Goal: Task Accomplishment & Management: Complete application form

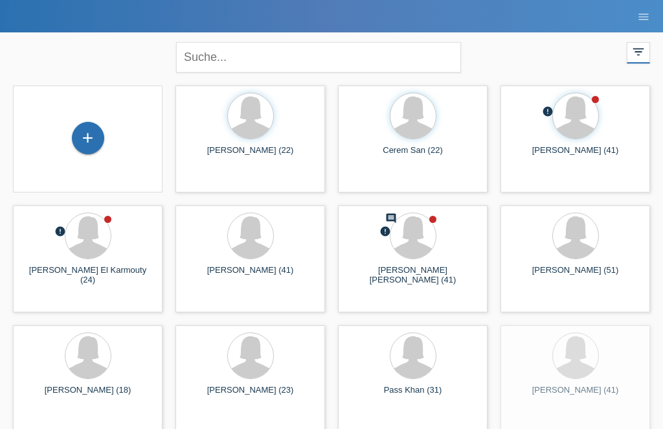
click at [86, 138] on div "+" at bounding box center [88, 138] width 31 height 22
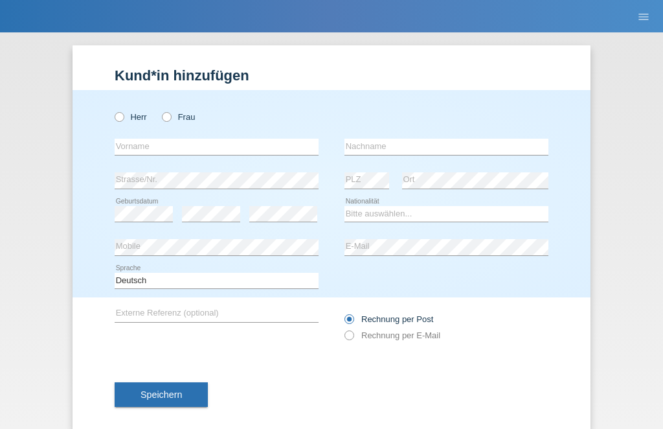
click at [360, 423] on div "Speichern" at bounding box center [332, 394] width 434 height 75
click at [160, 110] on icon at bounding box center [160, 110] width 0 height 0
click at [167, 114] on input "Frau" at bounding box center [166, 116] width 8 height 8
radio input "true"
click at [172, 154] on input "text" at bounding box center [217, 147] width 204 height 16
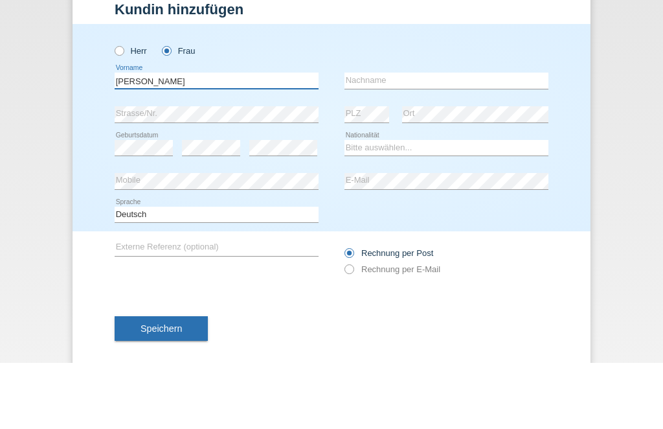
type input "[PERSON_NAME]"
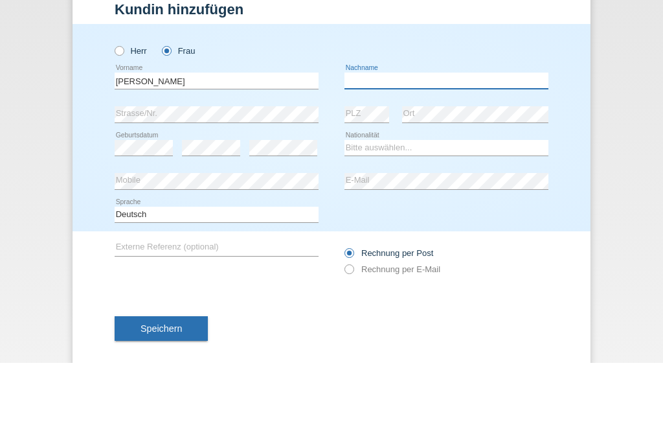
click at [418, 139] on input "text" at bounding box center [447, 147] width 204 height 16
type input "[PERSON_NAME]"
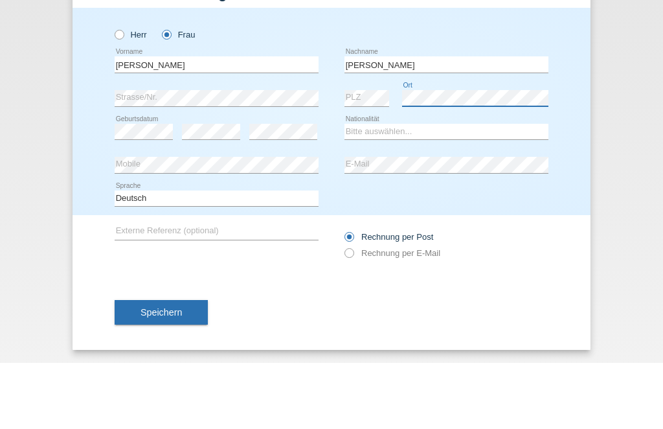
scroll to position [21, 0]
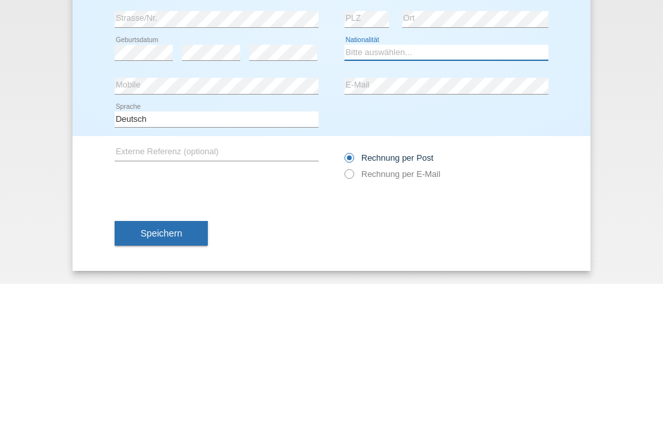
click at [405, 190] on select "Bitte auswählen... Schweiz Deutschland Liechtenstein Österreich ------------ Af…" at bounding box center [447, 198] width 204 height 16
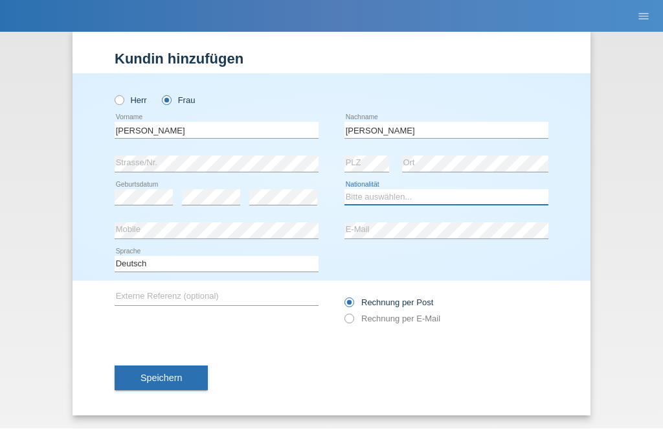
select select "CH"
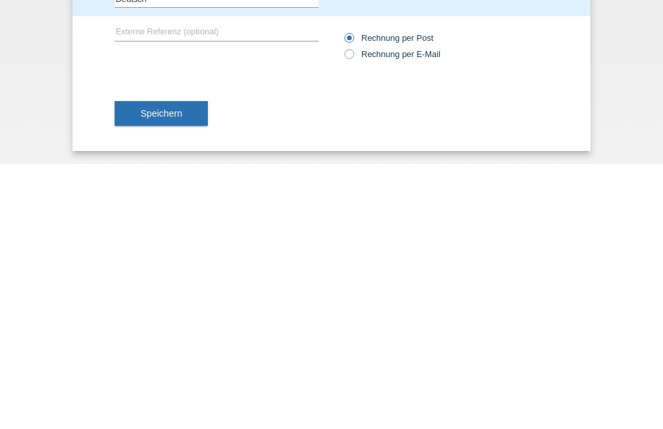
click at [343, 312] on icon at bounding box center [343, 312] width 0 height 0
click at [349, 314] on input "Rechnung per E-Mail" at bounding box center [349, 322] width 8 height 16
radio input "true"
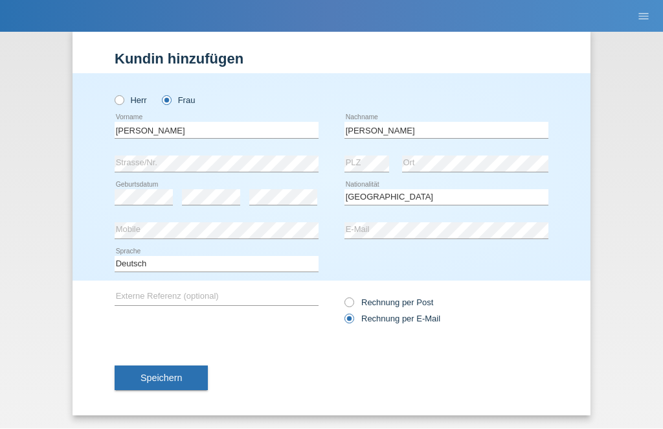
click at [179, 373] on span "Speichern" at bounding box center [161, 378] width 41 height 10
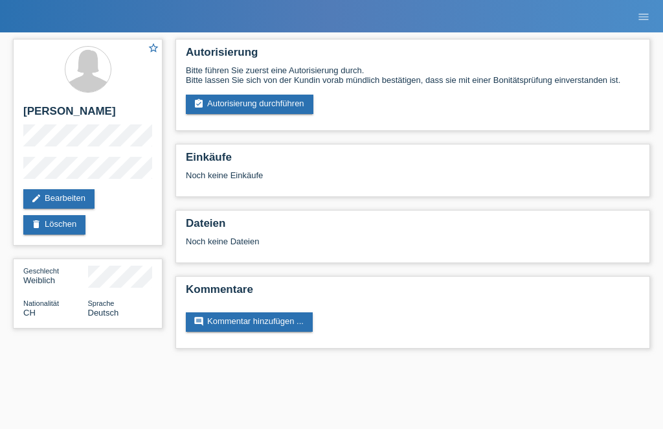
click at [272, 110] on link "assignment_turned_in Autorisierung durchführen" at bounding box center [250, 104] width 128 height 19
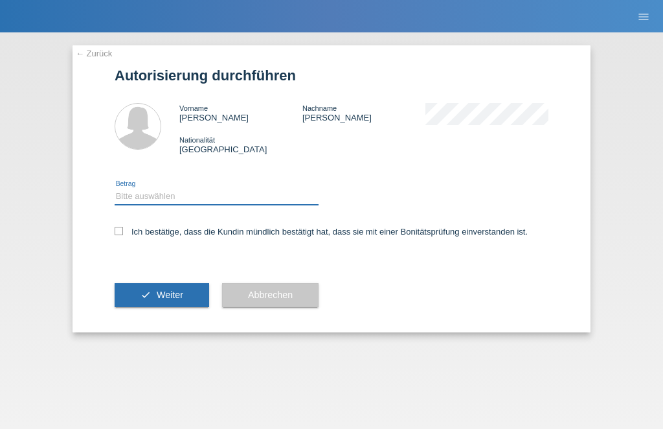
click at [241, 192] on select "Bitte auswählen CHF 1.00 - CHF 499.00 CHF 500.00 - CHF 1'999.00 CHF 2'000.00 - …" at bounding box center [217, 197] width 204 height 16
select select "1"
click at [122, 235] on icon at bounding box center [119, 231] width 8 height 8
click at [122, 235] on input "Ich bestätige, dass die Kundin mündlich bestätigt hat, dass sie mit einer Bonit…" at bounding box center [119, 231] width 8 height 8
checkbox input "true"
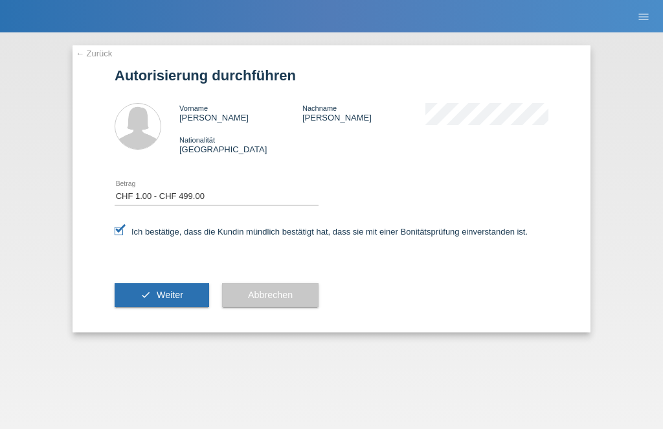
click at [176, 300] on span "Weiter" at bounding box center [170, 295] width 27 height 10
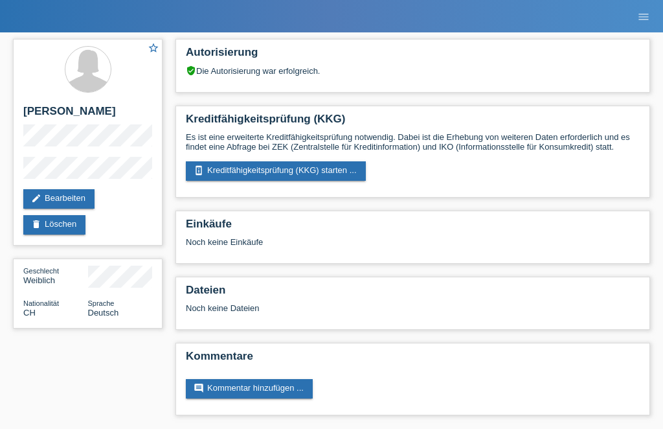
click at [301, 172] on link "perm_device_information Kreditfähigkeitsprüfung (KKG) starten ..." at bounding box center [276, 170] width 180 height 19
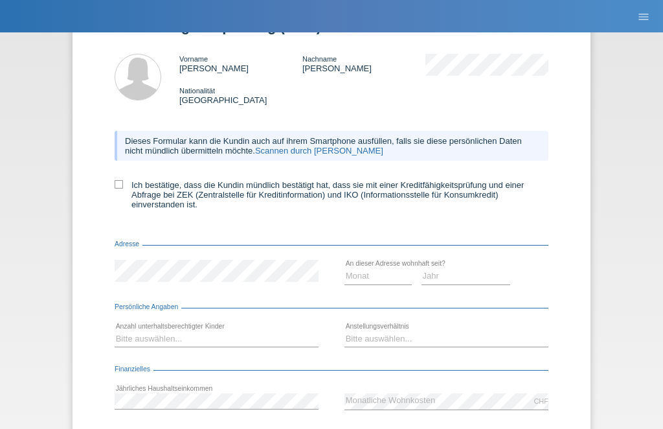
scroll to position [58, 0]
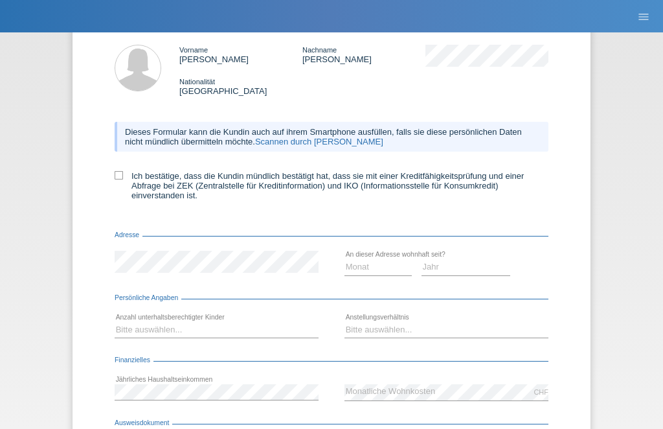
click at [121, 179] on icon at bounding box center [119, 175] width 8 height 8
click at [121, 179] on input "Ich bestätige, dass die Kundin mündlich bestätigt hat, dass sie mit einer Kredi…" at bounding box center [119, 175] width 8 height 8
checkbox input "true"
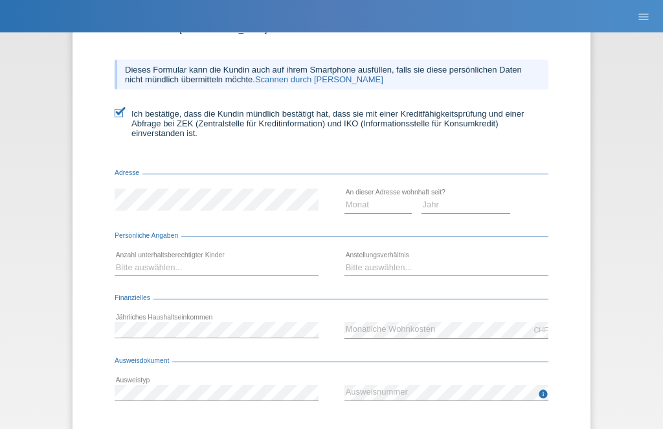
scroll to position [122, 0]
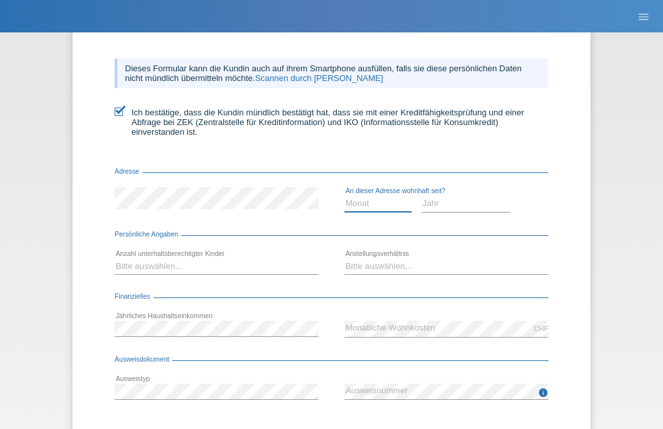
click at [384, 211] on select "Monat 01 02 03 04 05 06 07 08 09 10" at bounding box center [378, 204] width 67 height 16
click at [369, 211] on select "Monat 01 02 03 04 05 06 07 08 09 10" at bounding box center [378, 204] width 67 height 16
select select "07"
click at [470, 211] on select "Jahr 2025 2024 2023 2022 2021 2020 2019 2018 2017 2016 2015 2014 2013 2012 2011…" at bounding box center [466, 204] width 89 height 16
select select "2012"
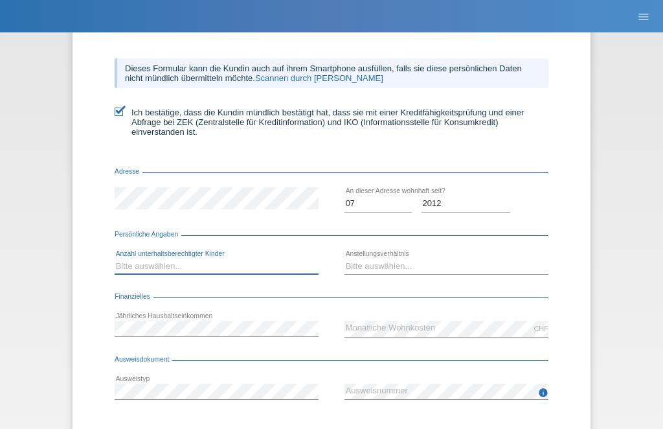
click at [217, 268] on select "Bitte auswählen... 0 1 2 3 4 5 6 7 8 9" at bounding box center [217, 267] width 204 height 16
select select "1"
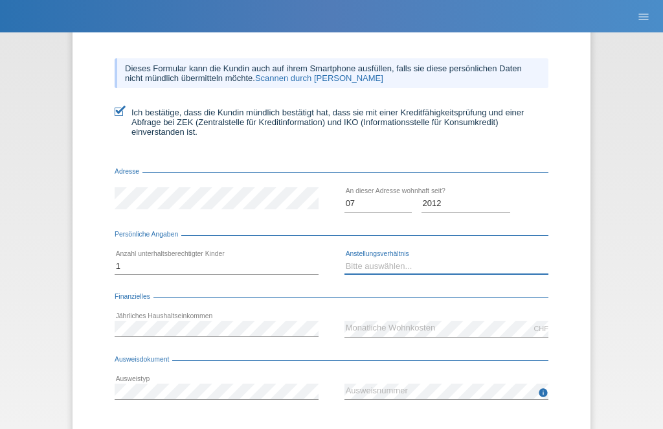
click at [415, 272] on select "Bitte auswählen... Unbefristet Befristet Lehrling/Student Pensioniert Nicht arb…" at bounding box center [447, 267] width 204 height 16
select select "UNLIMITED"
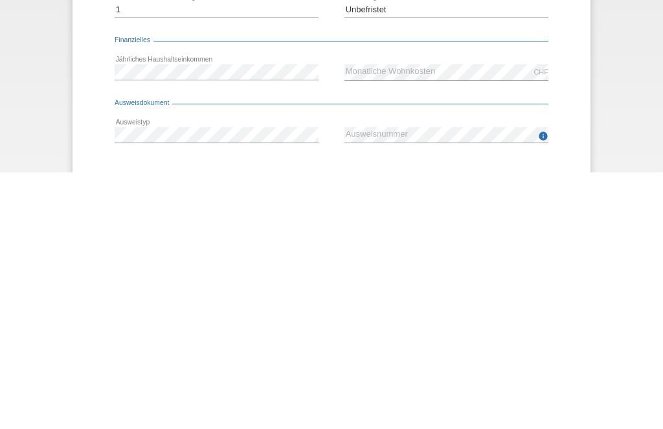
click at [479, 356] on div "Ausweisdokument" at bounding box center [332, 362] width 434 height 13
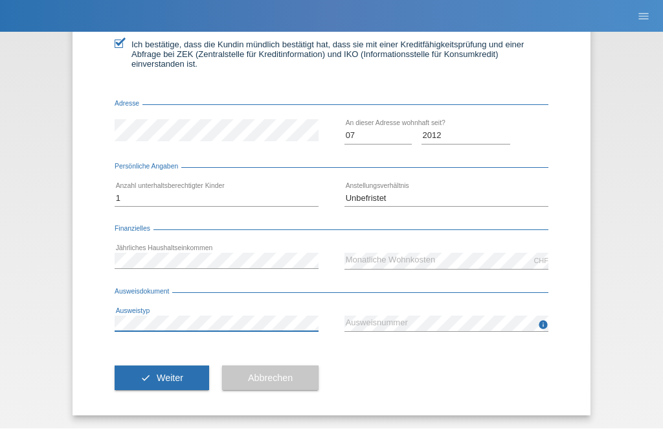
scroll to position [201, 0]
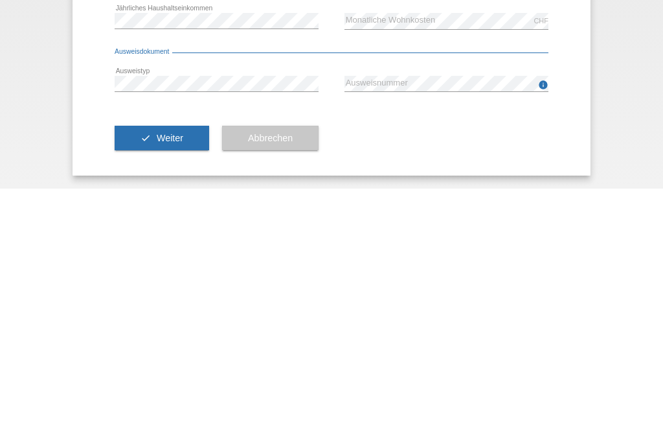
click at [192, 366] on button "check Weiter" at bounding box center [162, 378] width 95 height 25
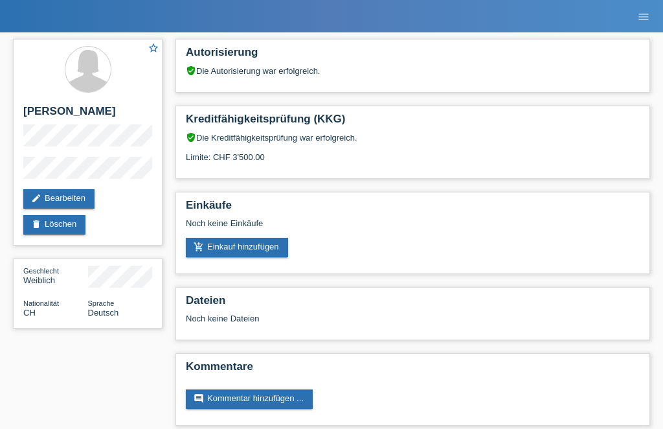
scroll to position [27, 0]
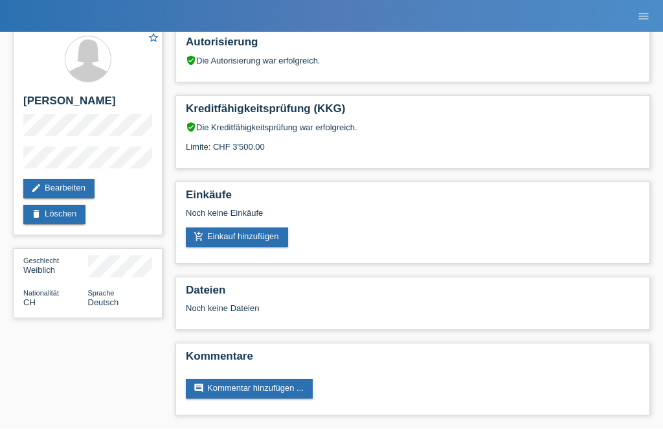
click at [240, 233] on link "add_shopping_cart Einkauf hinzufügen" at bounding box center [237, 237] width 102 height 19
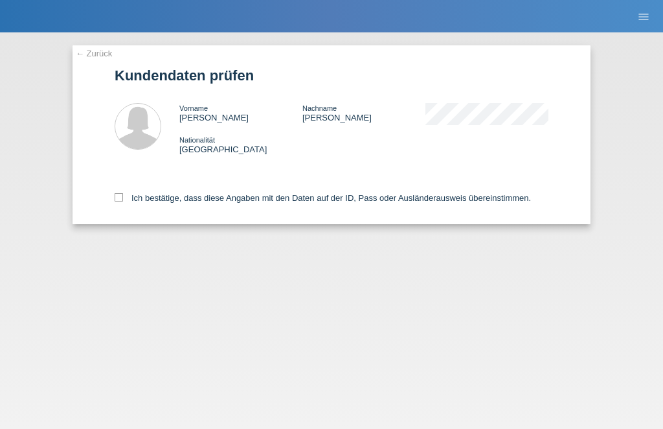
click at [106, 193] on div "← Zurück Kundendaten prüfen Vorname [PERSON_NAME] Nachname [PERSON_NAME] Nation…" at bounding box center [332, 134] width 518 height 179
click at [117, 198] on icon at bounding box center [119, 197] width 8 height 8
click at [117, 198] on input "Ich bestätige, dass diese Angaben mit den Daten auf der ID, Pass oder Ausländer…" at bounding box center [119, 197] width 8 height 8
checkbox input "true"
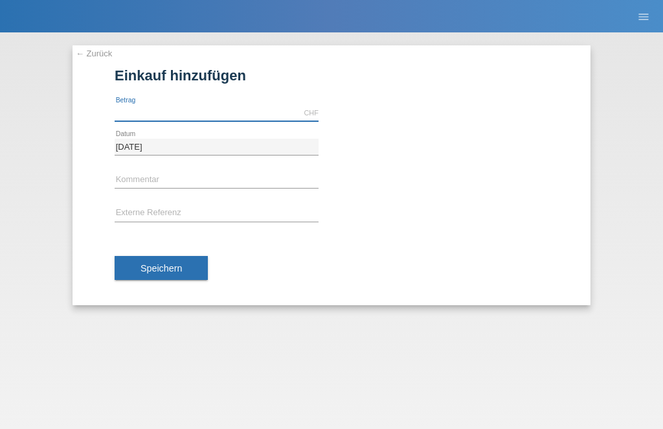
click at [187, 115] on input "text" at bounding box center [217, 113] width 204 height 16
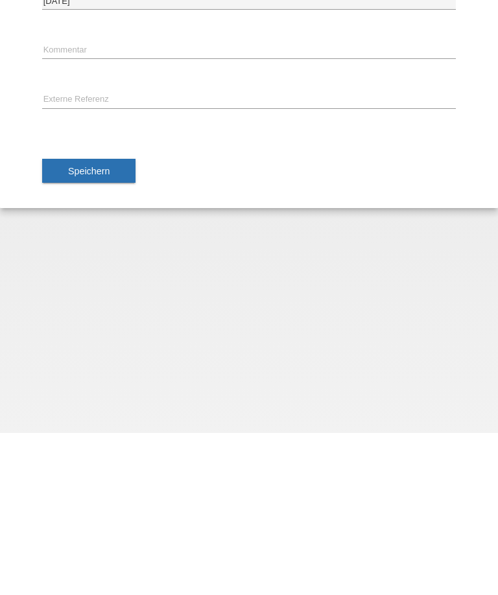
type input "426.45"
click at [100, 328] on span "Speichern" at bounding box center [88, 333] width 41 height 10
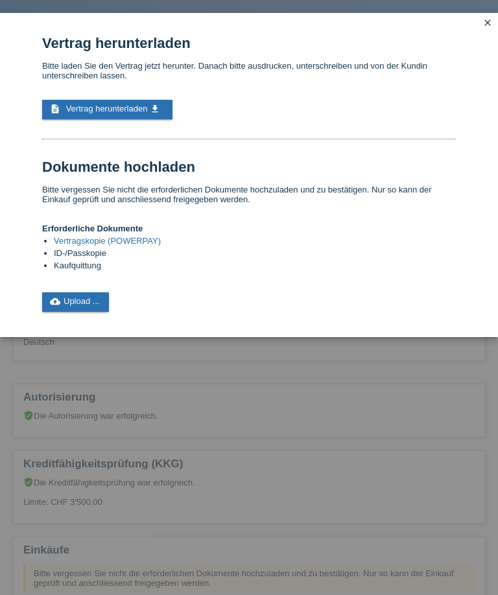
click at [100, 119] on link "description Vertrag herunterladen get_app" at bounding box center [107, 109] width 130 height 19
